Goal: Transaction & Acquisition: Download file/media

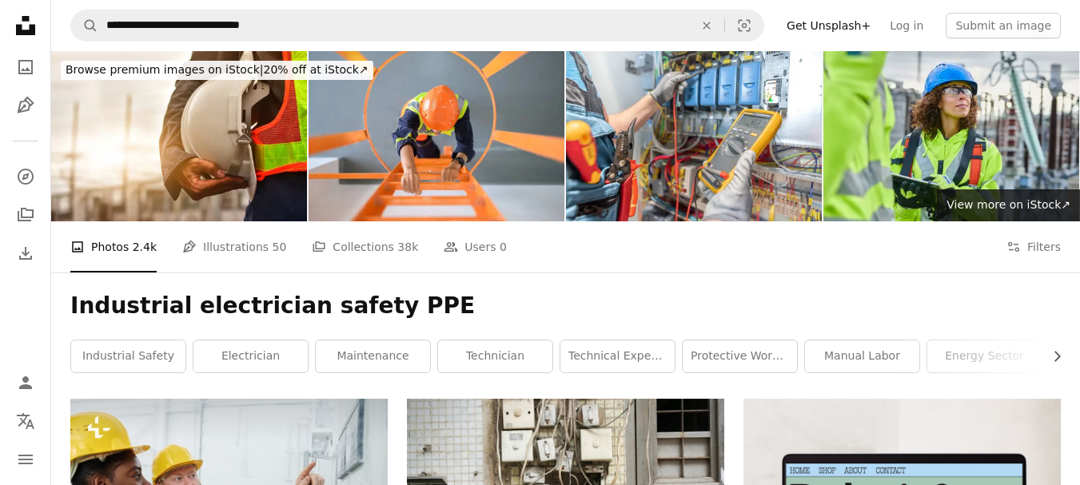
scroll to position [1390, 0]
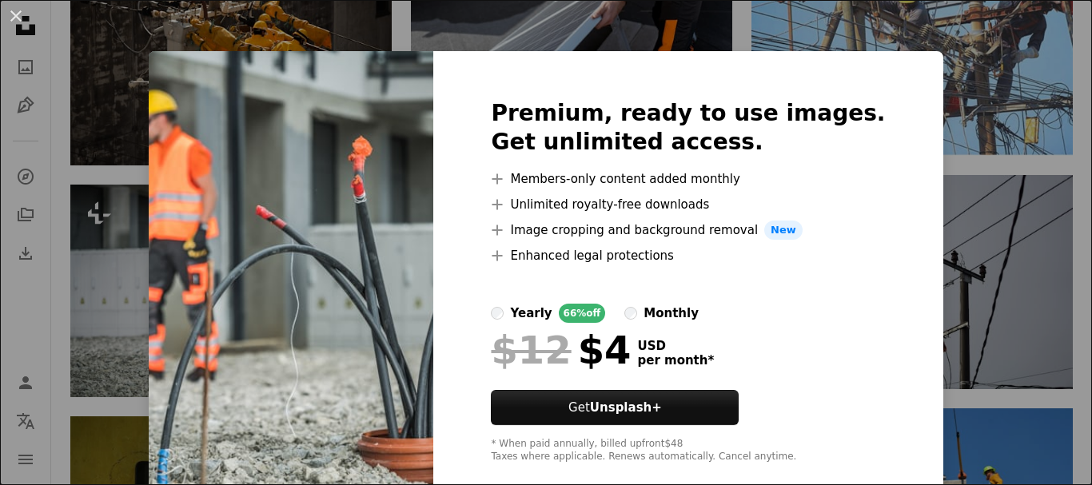
click at [996, 130] on div "An X shape Premium, ready to use images. Get unlimited access. A plus sign Memb…" at bounding box center [546, 242] width 1092 height 485
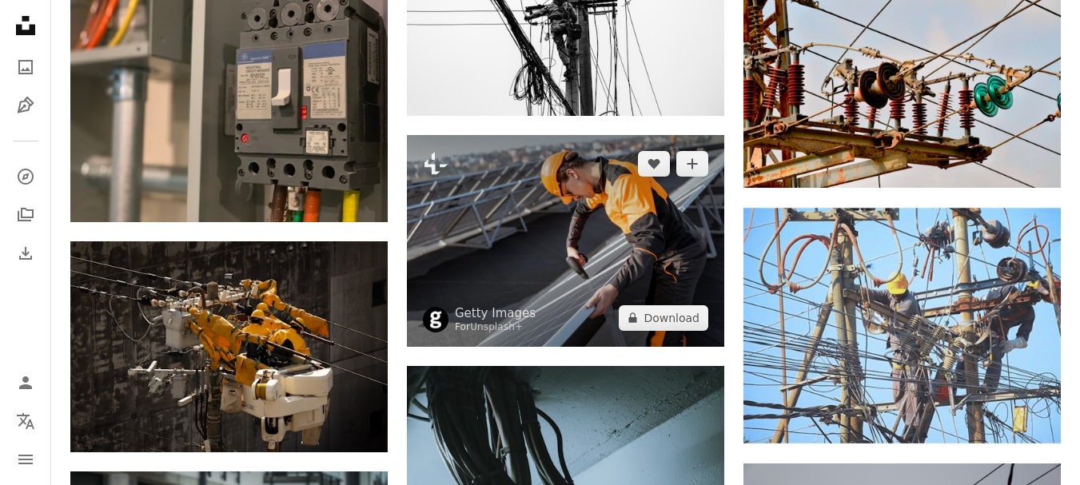
scroll to position [1118, 0]
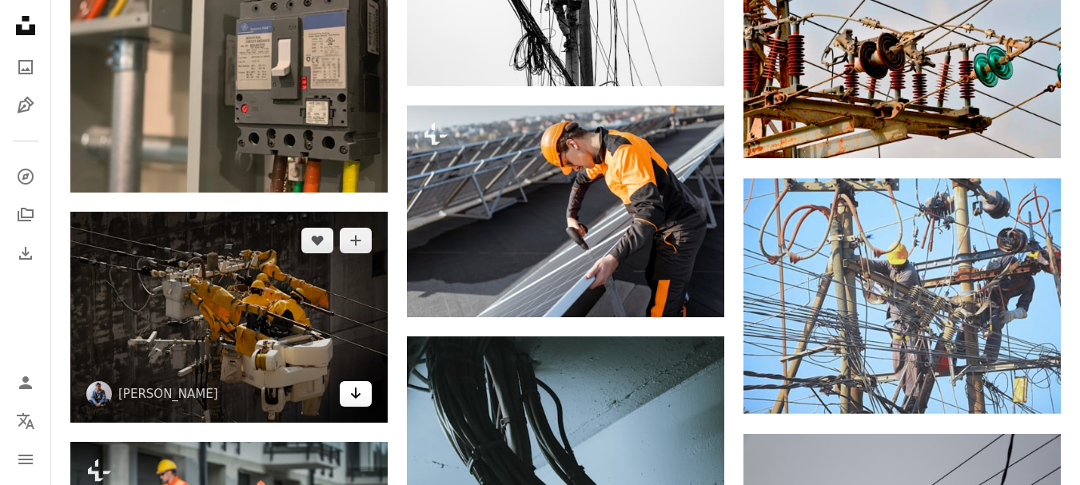
click at [353, 392] on icon "Arrow pointing down" at bounding box center [355, 393] width 13 height 19
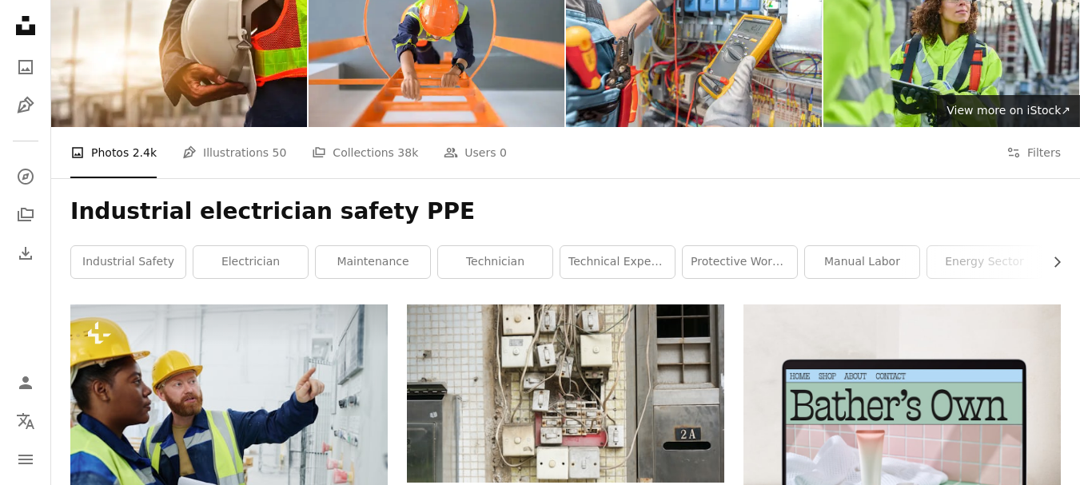
scroll to position [0, 0]
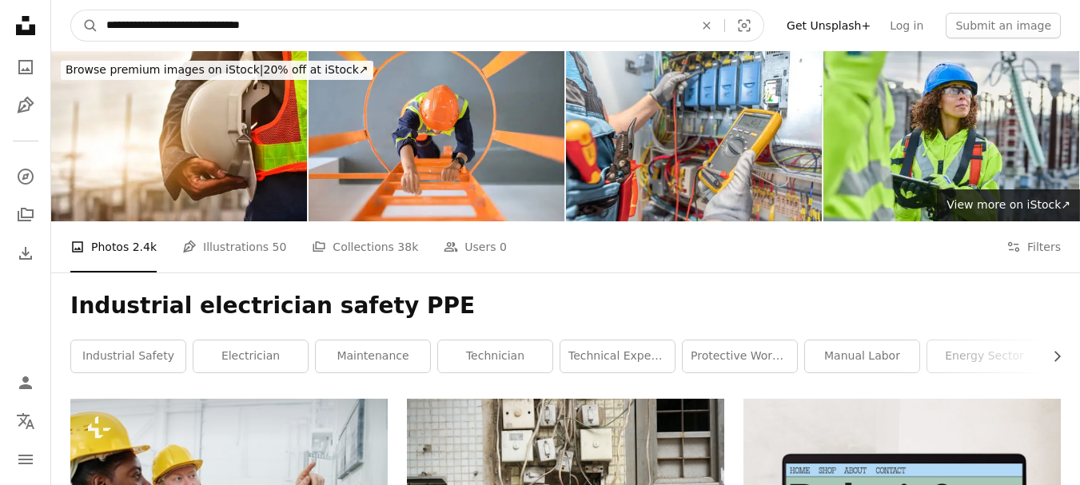
click at [468, 25] on input "**********" at bounding box center [393, 25] width 591 height 30
paste input "Find visuals sitewide"
type input "**********"
click at [71, 10] on button "A magnifying glass" at bounding box center [84, 25] width 27 height 30
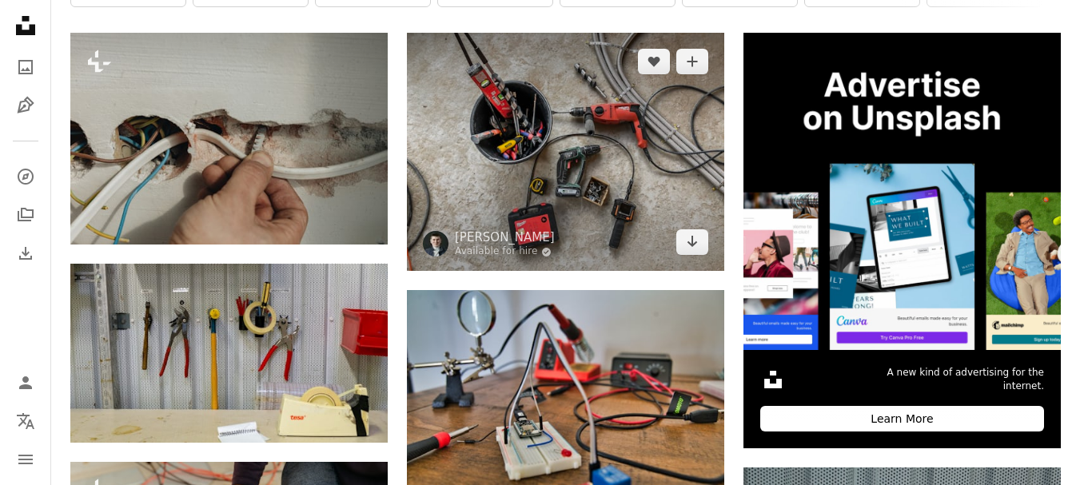
scroll to position [385, 0]
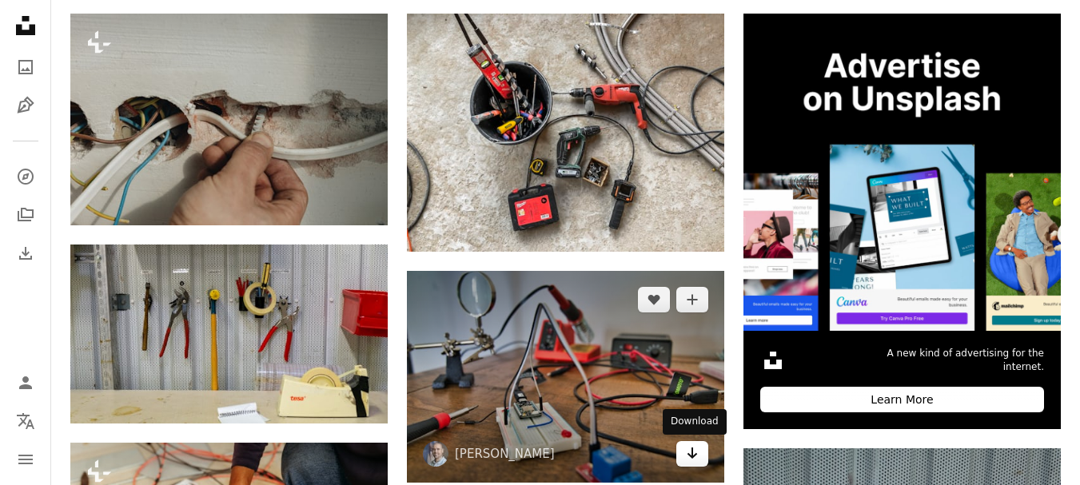
click at [694, 457] on icon "Download" at bounding box center [693, 453] width 10 height 11
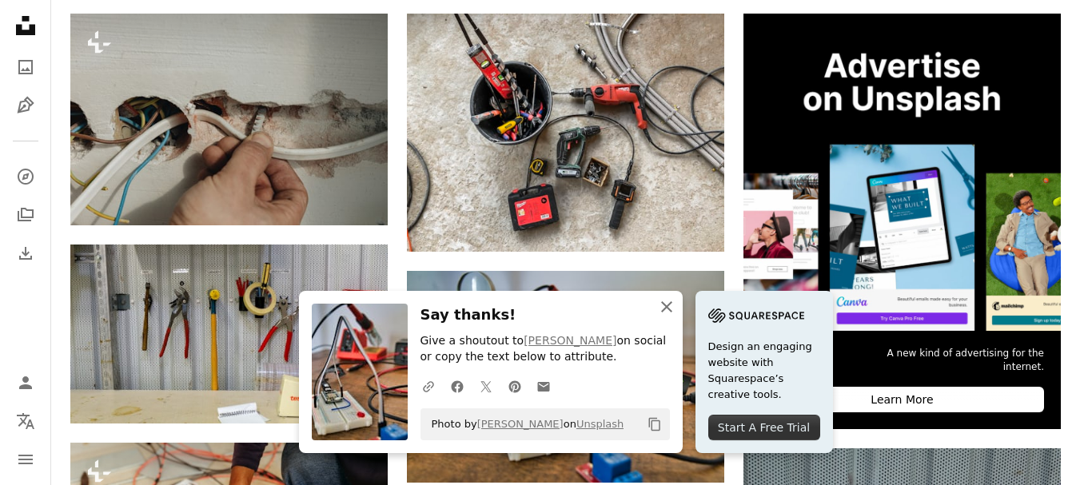
click at [733, 310] on link "Design an engaging website with Squarespace’s creative tools. Start A Free Trial" at bounding box center [765, 372] width 138 height 162
click at [669, 318] on button "An X shape Close" at bounding box center [667, 307] width 32 height 32
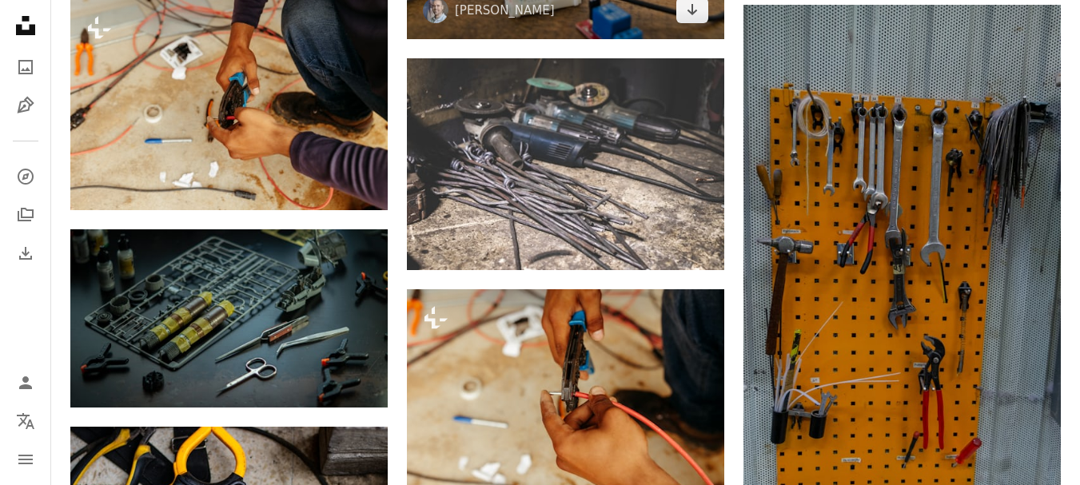
scroll to position [828, 0]
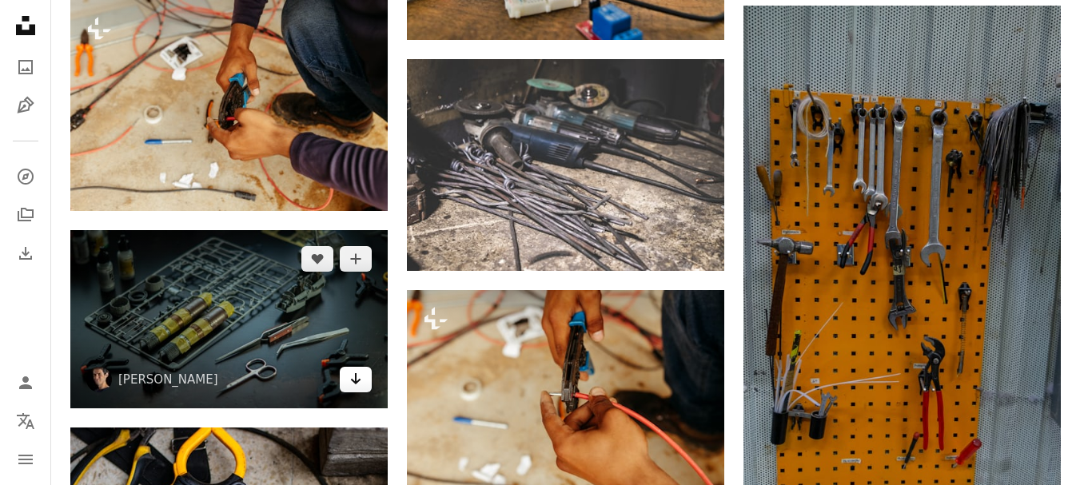
click at [353, 384] on icon "Arrow pointing down" at bounding box center [355, 378] width 13 height 19
